Goal: Use online tool/utility: Utilize a website feature to perform a specific function

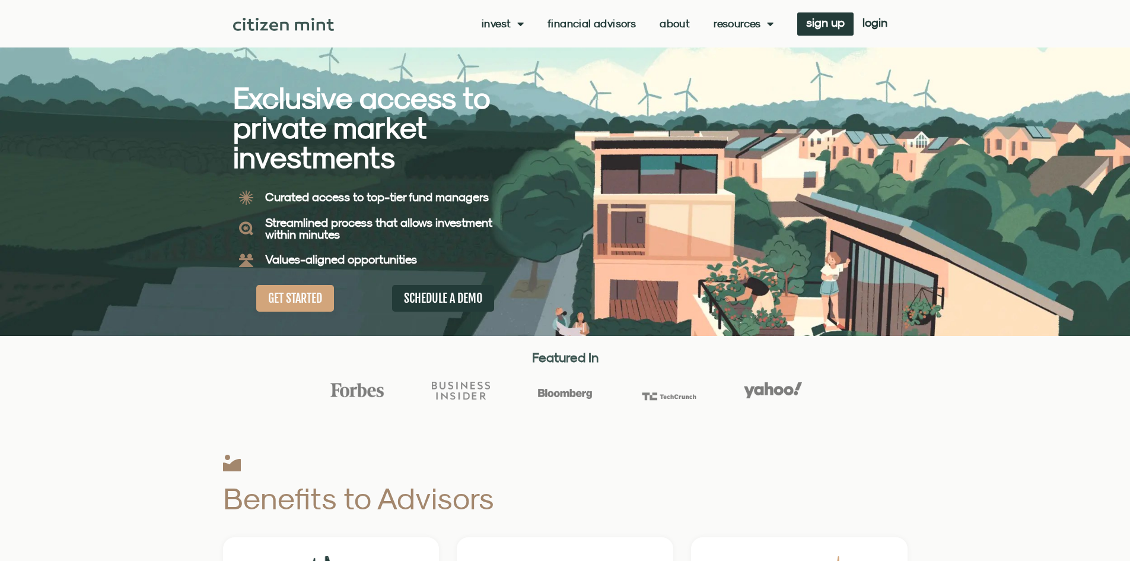
click at [880, 22] on span "login" at bounding box center [875, 22] width 25 height 8
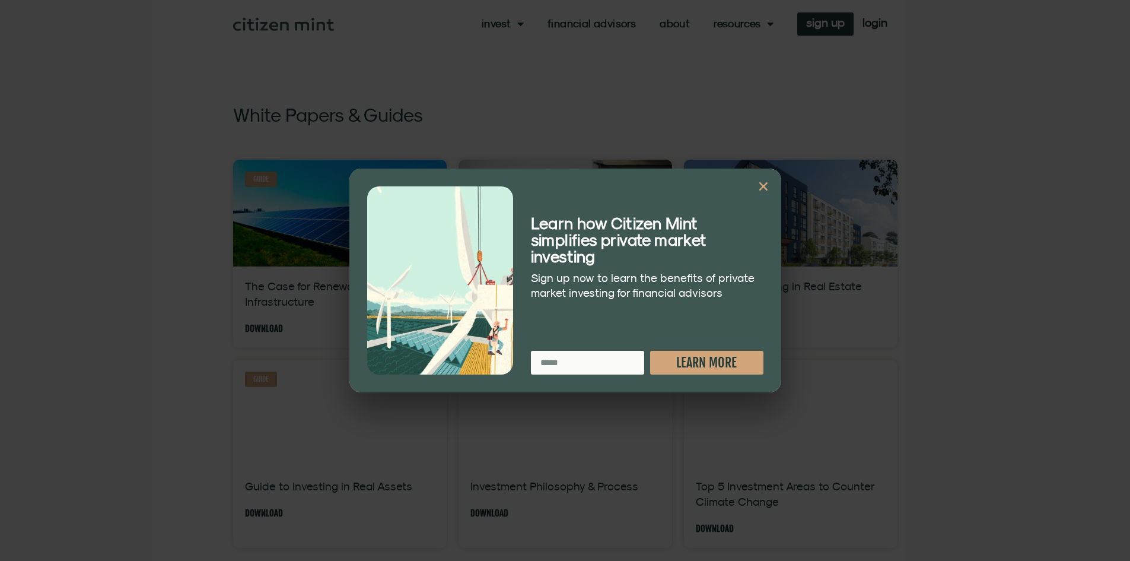
scroll to position [593, 0]
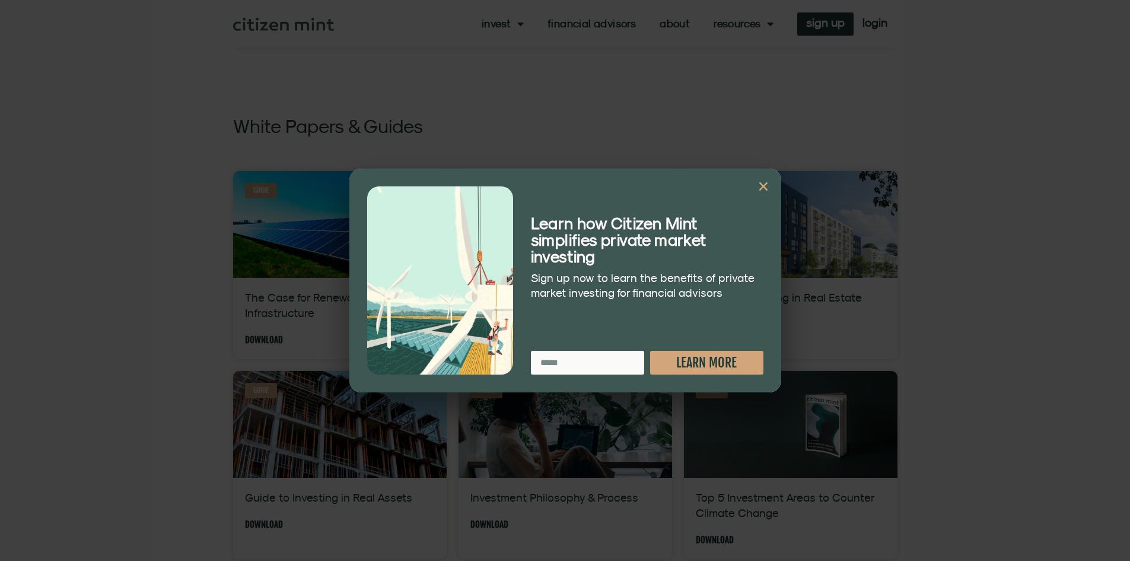
click at [766, 187] on icon "Close" at bounding box center [764, 186] width 12 height 12
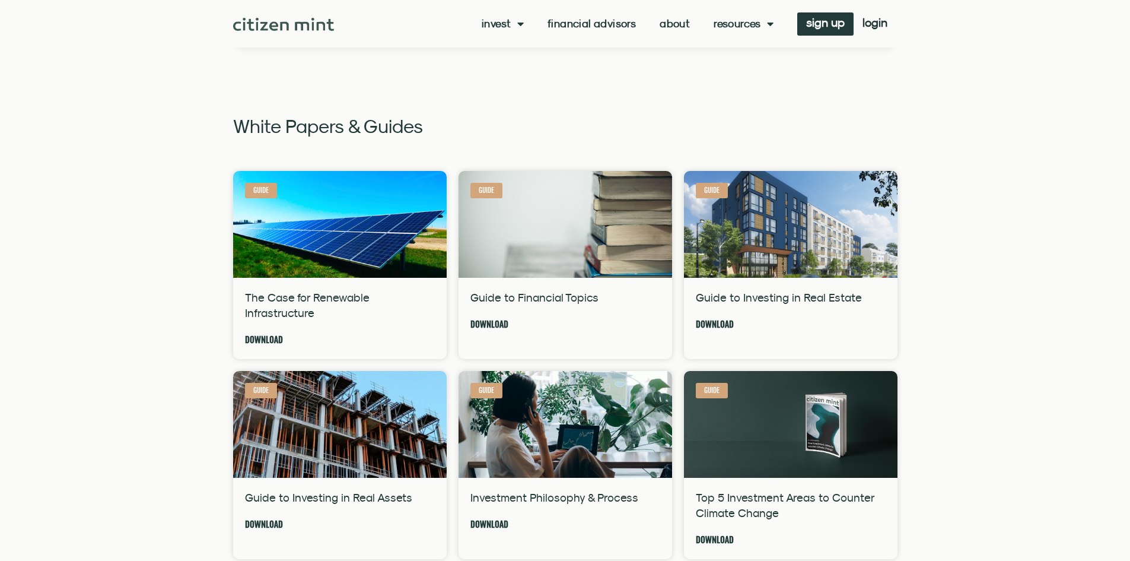
click at [736, 23] on link "Resources" at bounding box center [744, 24] width 60 height 12
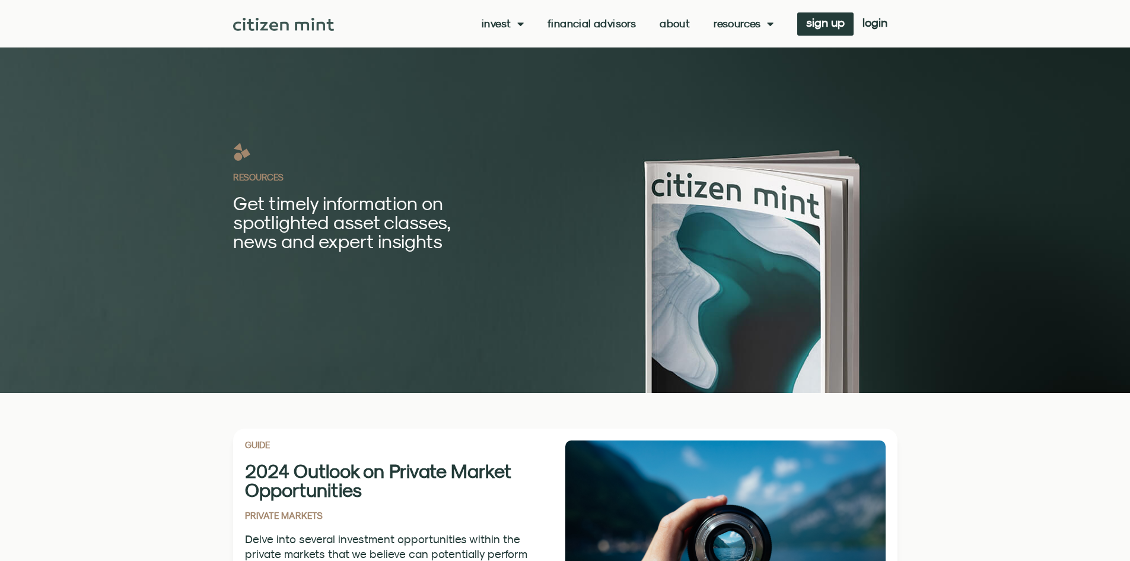
click at [736, 23] on link "Resources" at bounding box center [744, 24] width 60 height 12
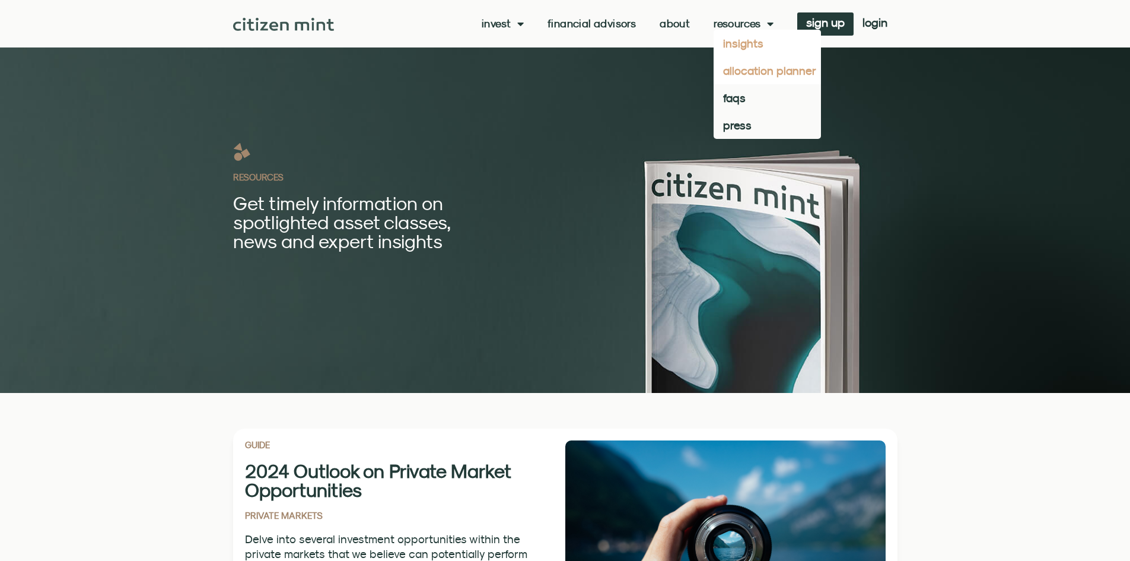
click at [734, 74] on link "allocation planner" at bounding box center [767, 70] width 107 height 27
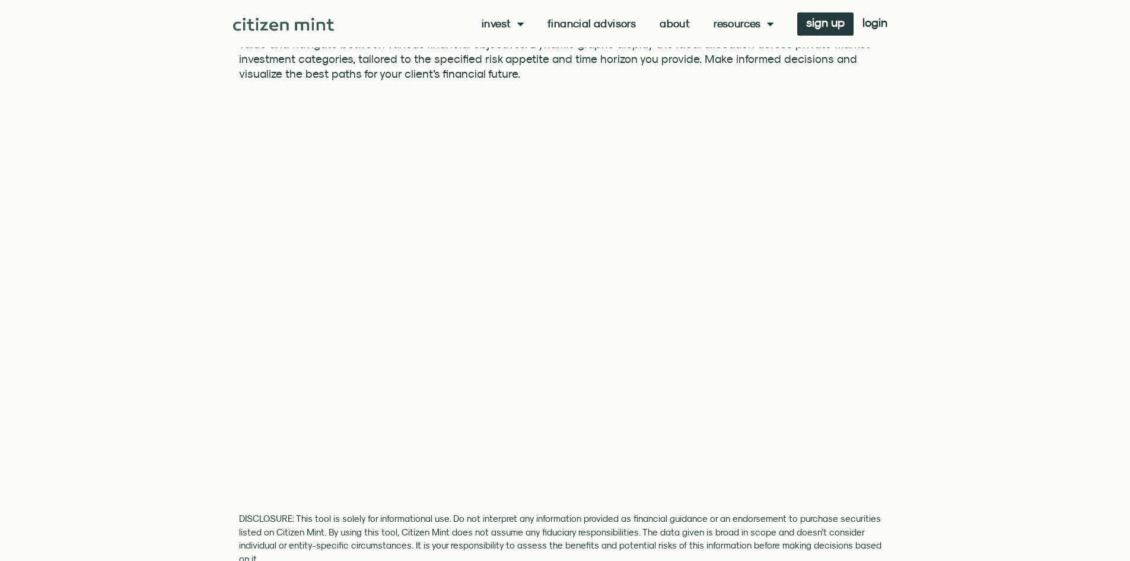
scroll to position [119, 0]
click at [1007, 342] on section "Asset Allocation Planner Asset Allocation Planner is an intuitive web tool desi…" at bounding box center [565, 494] width 1130 height 1226
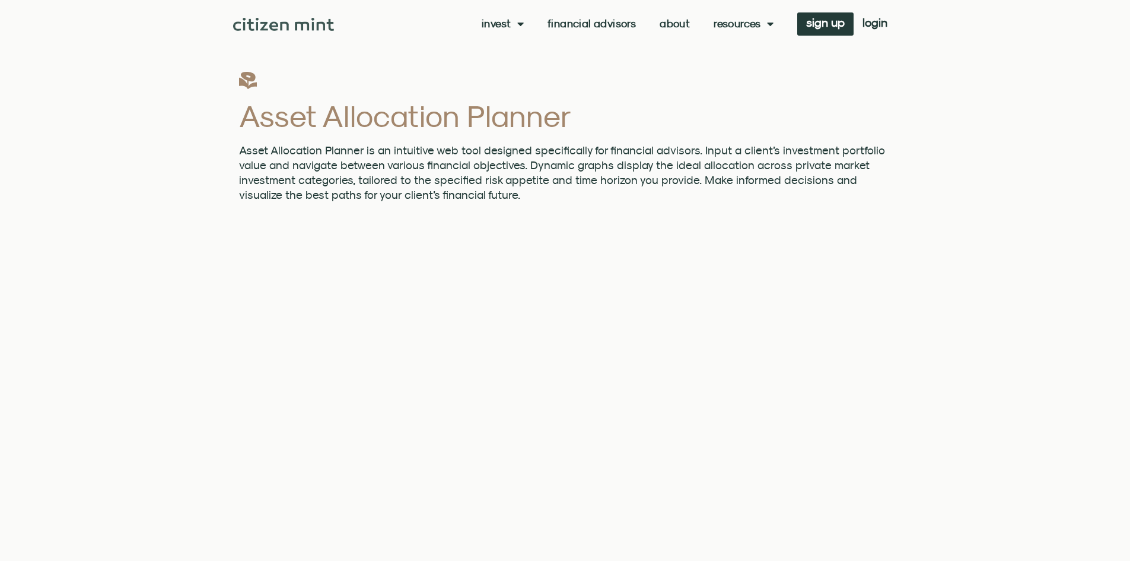
scroll to position [178, 0]
